Goal: Transaction & Acquisition: Purchase product/service

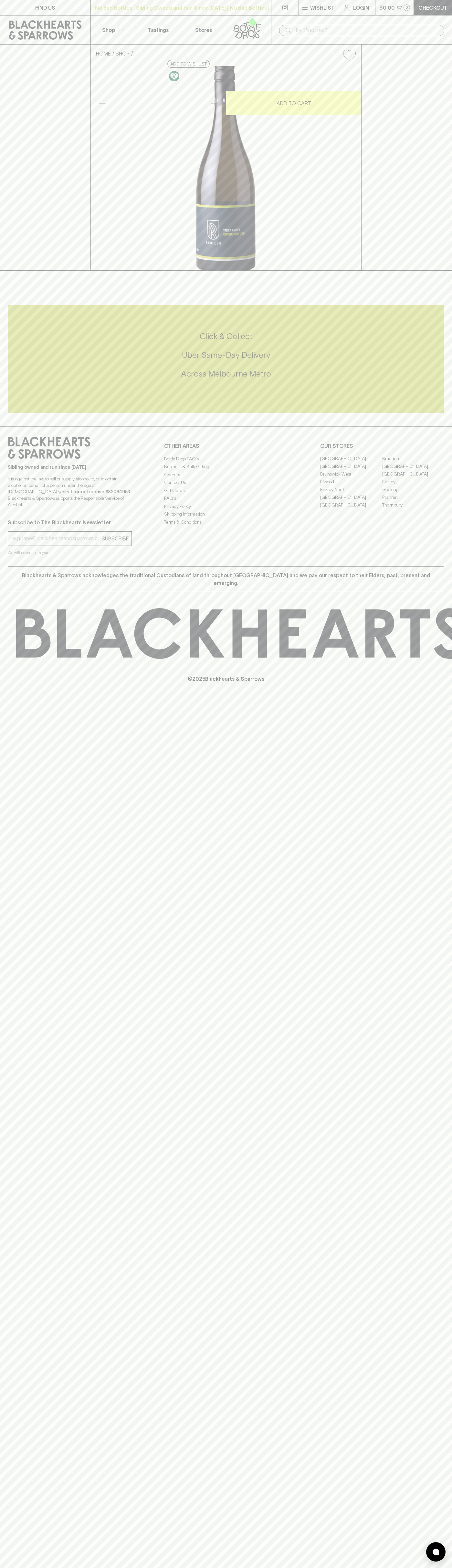
click at [390, 22] on div "​" at bounding box center [361, 30] width 181 height 29
click at [432, 271] on div "HOME SHOP Rouleur Chardonnay 2024 $39.00 Add to wishlist 10% discount when purc…" at bounding box center [226, 158] width 452 height 226
click at [110, 1567] on html "FIND US | No Bad Bottles | Sibling Owned and Run Since 2006 | No Bad Bottles | …" at bounding box center [226, 784] width 452 height 1568
click at [16, 863] on div "FIND US | No Bad Bottles | Sibling Owned and Run Since 2006 | No Bad Bottles | …" at bounding box center [226, 784] width 452 height 1568
